Goal: Information Seeking & Learning: Learn about a topic

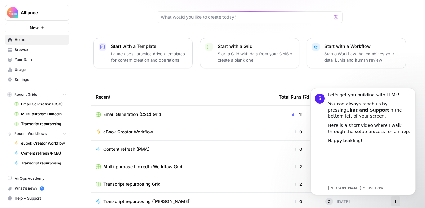
scroll to position [78, 0]
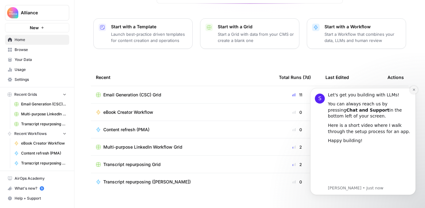
click at [415, 91] on icon "Dismiss notification" at bounding box center [414, 89] width 3 height 3
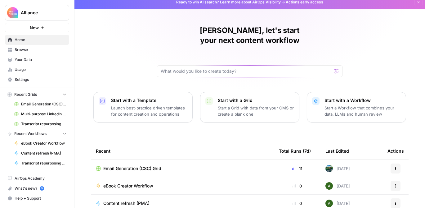
scroll to position [0, 0]
